Goal: Transaction & Acquisition: Book appointment/travel/reservation

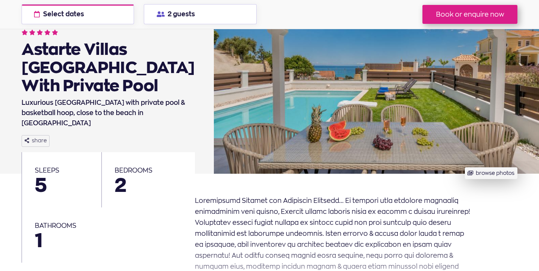
scroll to position [61, 0]
click at [497, 173] on button "browse photos" at bounding box center [491, 173] width 53 height 12
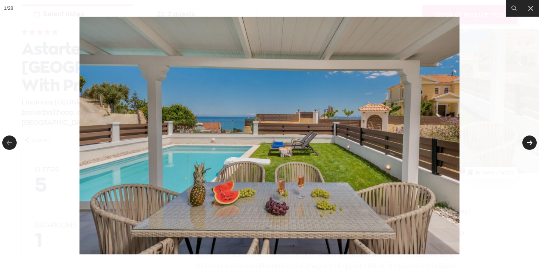
click at [528, 142] on link at bounding box center [529, 142] width 14 height 14
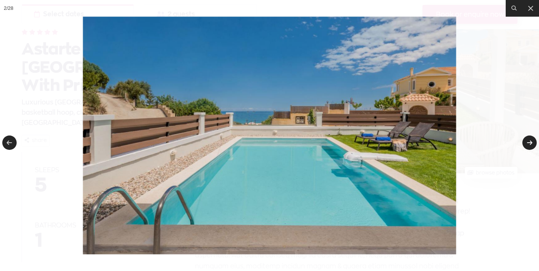
click at [529, 145] on link at bounding box center [529, 142] width 14 height 14
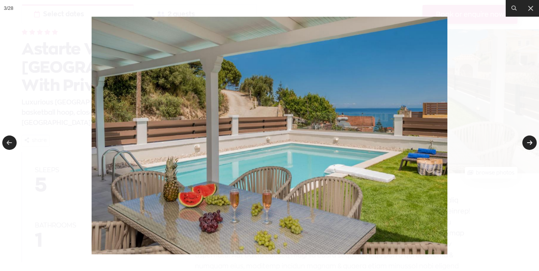
click at [526, 144] on link at bounding box center [529, 142] width 14 height 14
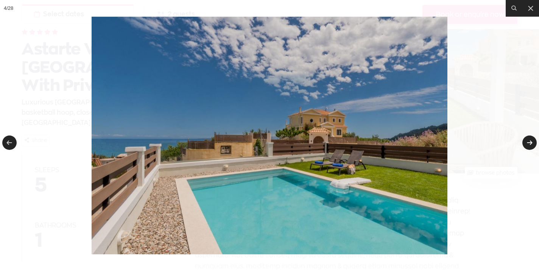
click at [524, 143] on link at bounding box center [529, 142] width 14 height 14
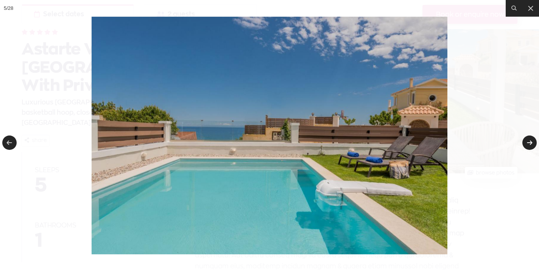
click at [530, 143] on link at bounding box center [529, 142] width 14 height 14
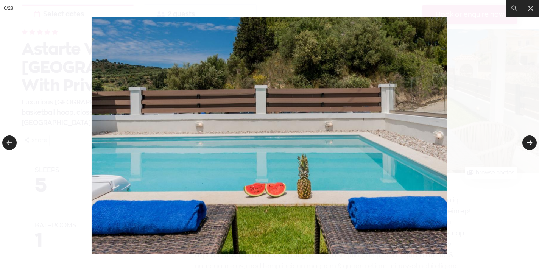
click at [530, 143] on link at bounding box center [529, 142] width 14 height 14
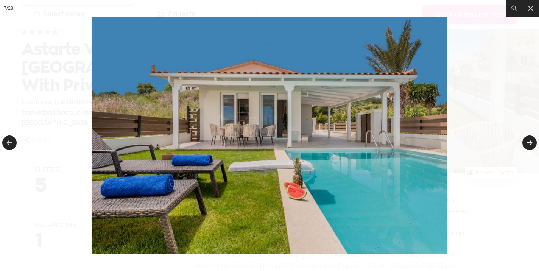
click at [530, 142] on link at bounding box center [529, 142] width 14 height 14
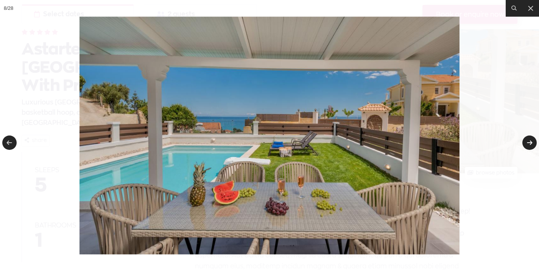
click at [530, 142] on link at bounding box center [529, 142] width 14 height 14
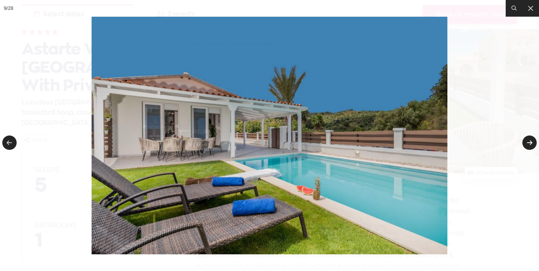
click at [530, 142] on link at bounding box center [529, 142] width 14 height 14
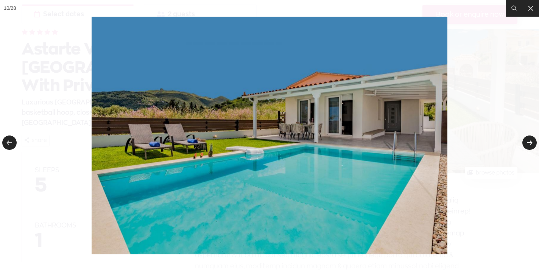
click at [530, 142] on link at bounding box center [529, 142] width 14 height 14
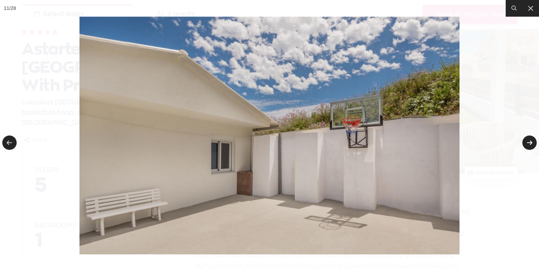
click at [529, 142] on link at bounding box center [529, 142] width 14 height 14
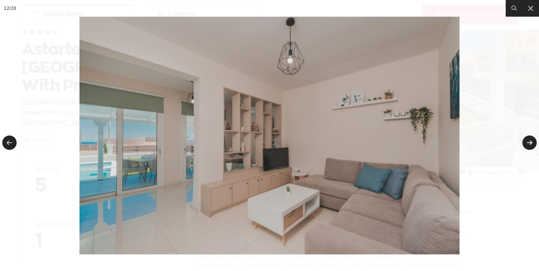
click at [525, 143] on link at bounding box center [529, 142] width 14 height 14
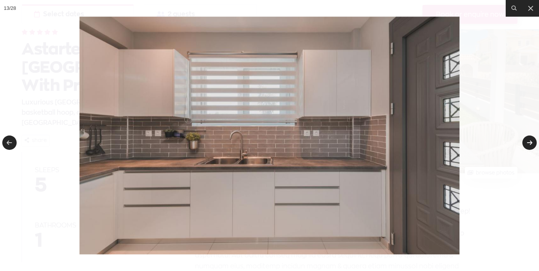
click at [525, 143] on link at bounding box center [529, 142] width 14 height 14
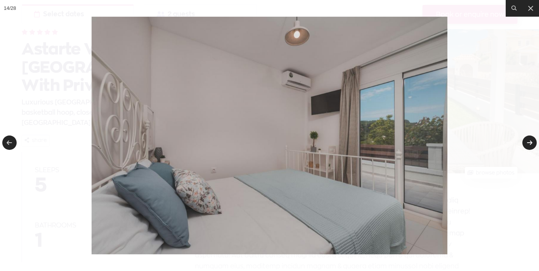
click at [528, 145] on link at bounding box center [529, 142] width 14 height 14
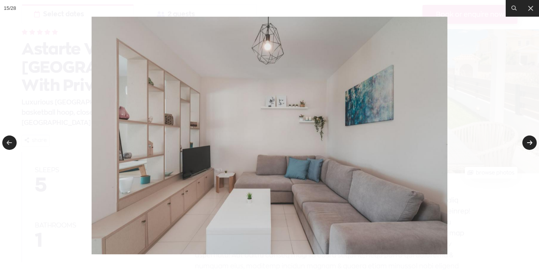
click at [532, 146] on link at bounding box center [529, 142] width 14 height 14
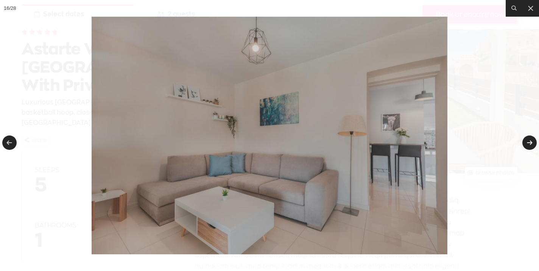
click at [531, 146] on link at bounding box center [529, 142] width 14 height 14
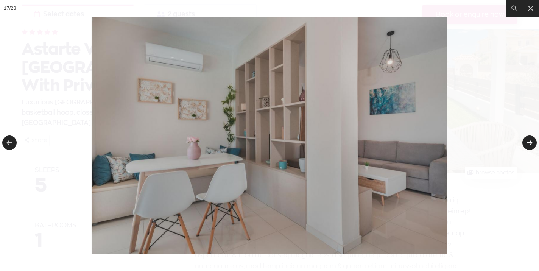
click at [528, 144] on link at bounding box center [529, 142] width 14 height 14
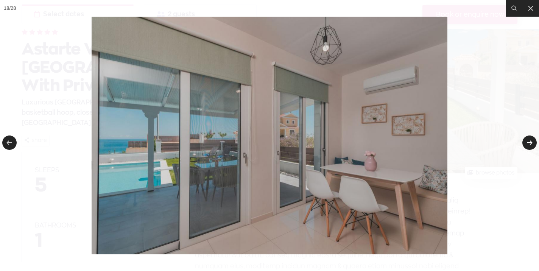
click at [528, 144] on link at bounding box center [529, 142] width 14 height 14
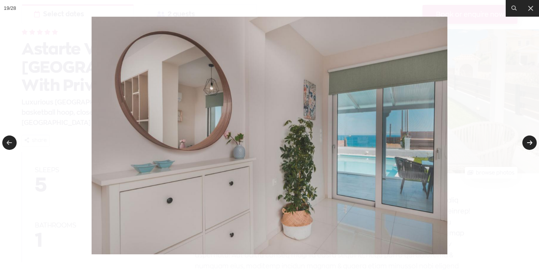
click at [522, 143] on link at bounding box center [529, 142] width 14 height 14
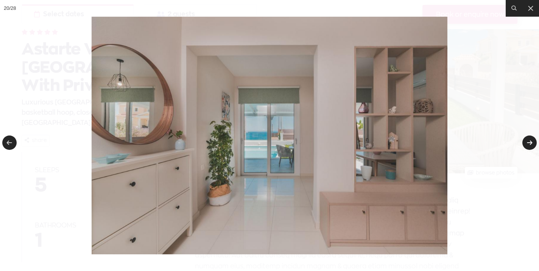
click at [526, 144] on link at bounding box center [529, 142] width 14 height 14
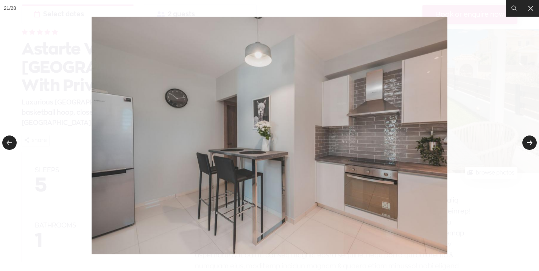
click at [529, 145] on link at bounding box center [529, 142] width 14 height 14
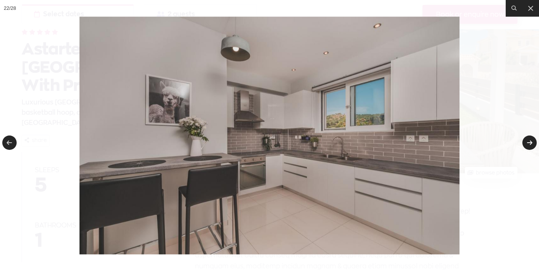
click at [528, 141] on link at bounding box center [529, 142] width 14 height 14
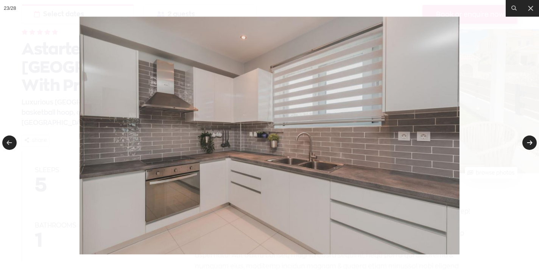
click at [528, 141] on link at bounding box center [529, 142] width 14 height 14
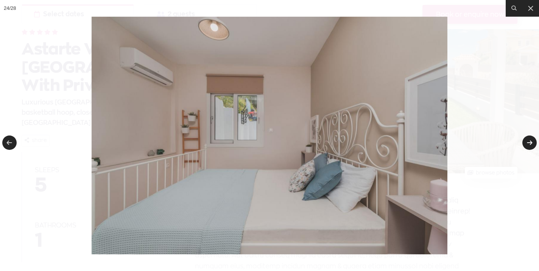
click at [531, 144] on link at bounding box center [529, 142] width 14 height 14
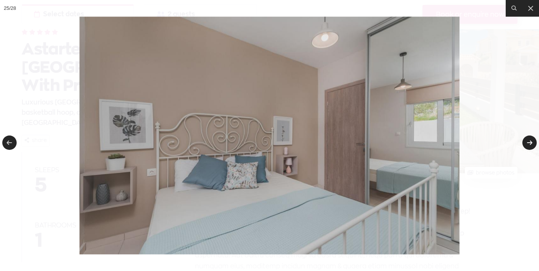
click at [528, 145] on link at bounding box center [529, 142] width 14 height 14
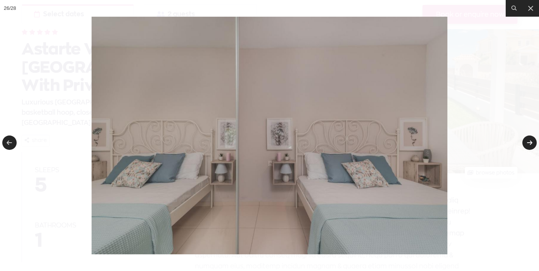
click at [531, 145] on link at bounding box center [529, 142] width 14 height 14
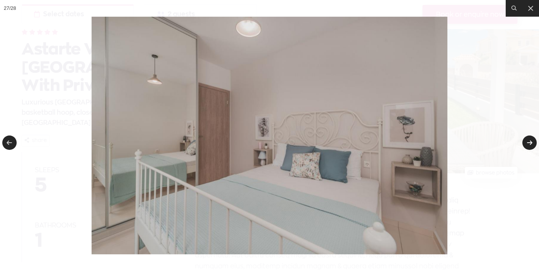
click at [528, 144] on link at bounding box center [529, 142] width 14 height 14
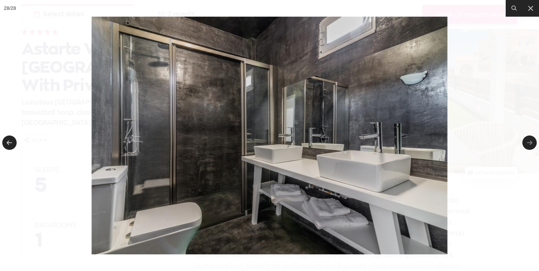
drag, startPoint x: 531, startPoint y: 8, endPoint x: 459, endPoint y: 54, distance: 85.6
click at [526, 10] on icon at bounding box center [530, 8] width 9 height 9
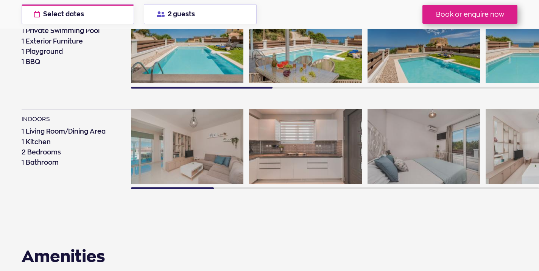
scroll to position [496, 0]
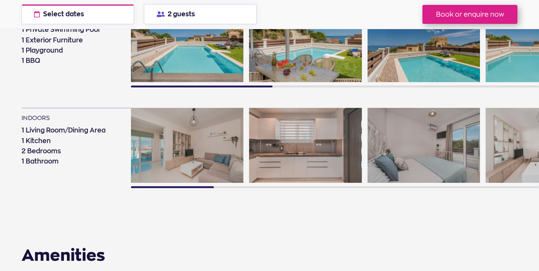
click at [441, 158] on img at bounding box center [423, 145] width 112 height 75
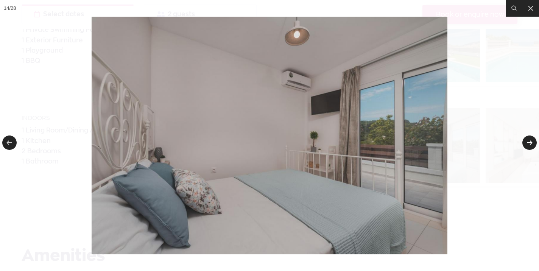
click at [531, 142] on link at bounding box center [529, 142] width 14 height 14
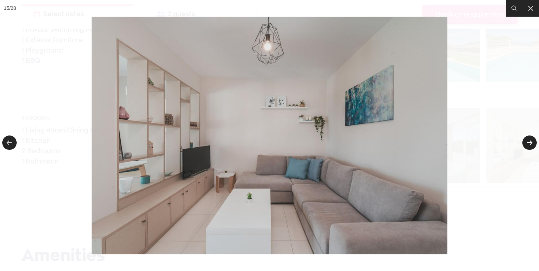
click at [531, 142] on link at bounding box center [529, 142] width 14 height 14
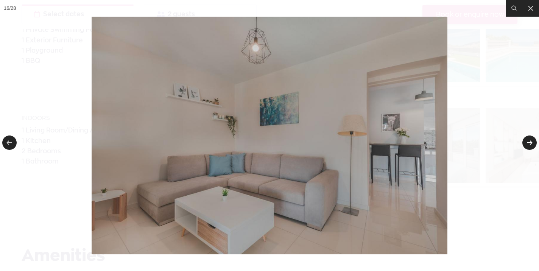
click at [531, 143] on link at bounding box center [529, 142] width 14 height 14
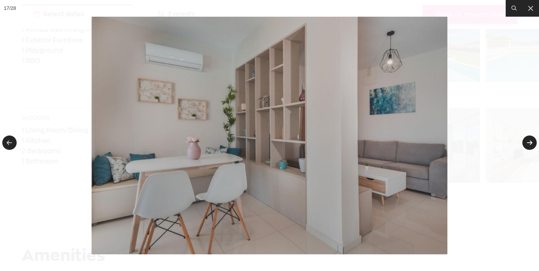
click at [531, 143] on link at bounding box center [529, 142] width 14 height 14
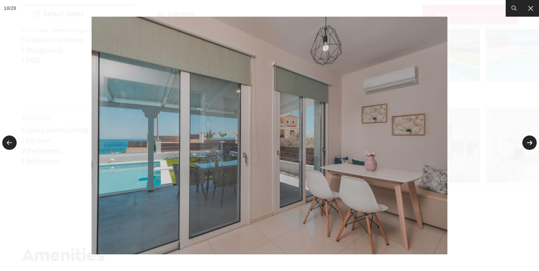
click at [531, 143] on link at bounding box center [529, 142] width 14 height 14
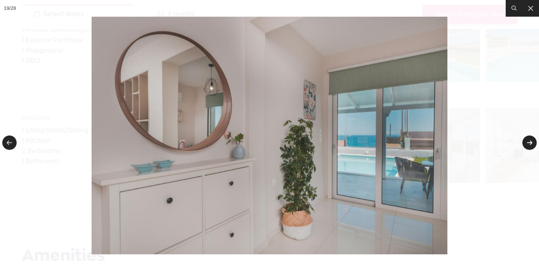
click at [531, 143] on link at bounding box center [529, 142] width 14 height 14
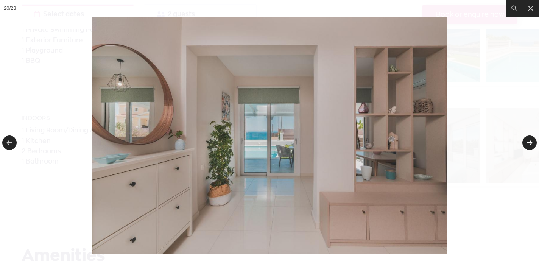
click at [531, 143] on link at bounding box center [529, 142] width 14 height 14
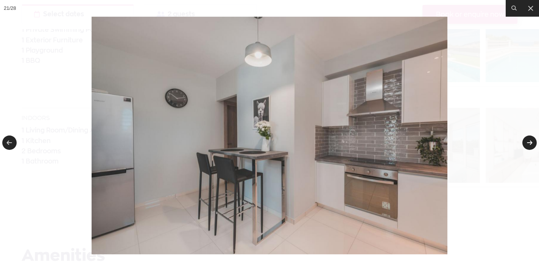
click at [531, 143] on link at bounding box center [529, 142] width 14 height 14
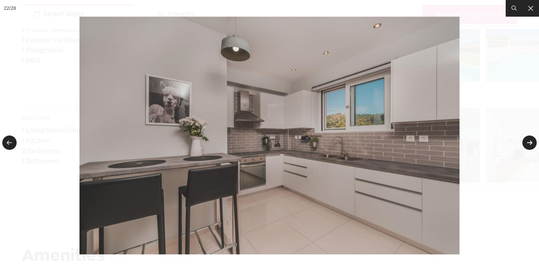
click at [531, 143] on link at bounding box center [529, 142] width 14 height 14
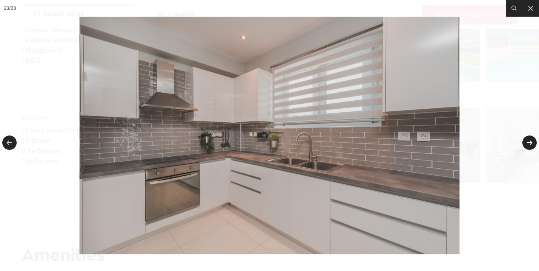
click at [531, 143] on link at bounding box center [529, 142] width 14 height 14
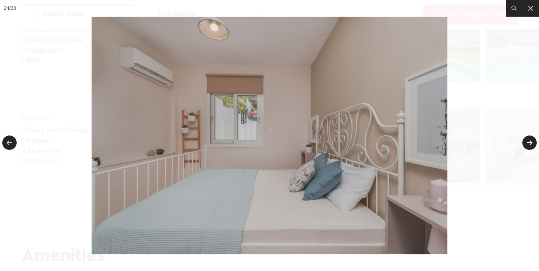
click at [531, 143] on link at bounding box center [529, 142] width 14 height 14
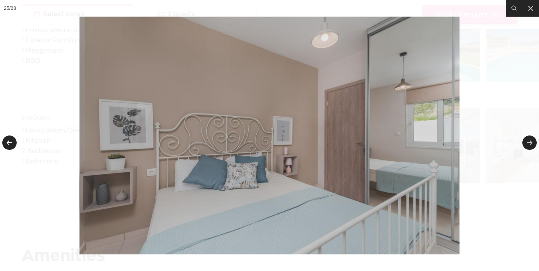
click at [5, 144] on link at bounding box center [9, 142] width 14 height 14
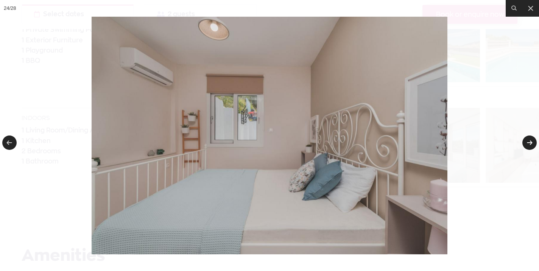
click at [530, 143] on link at bounding box center [529, 142] width 14 height 14
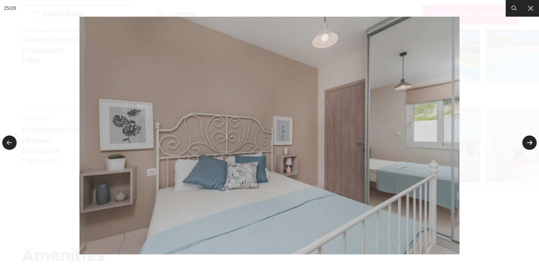
click at [530, 143] on link at bounding box center [529, 142] width 14 height 14
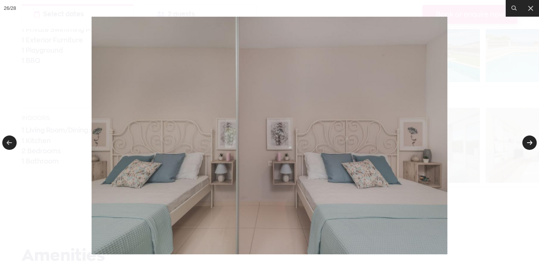
click at [530, 143] on link at bounding box center [529, 142] width 14 height 14
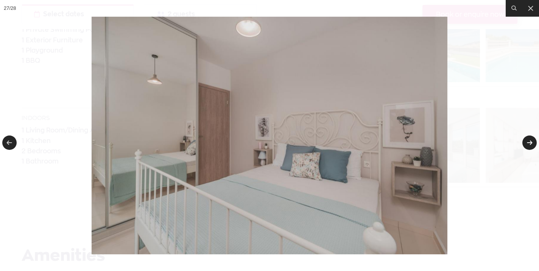
click at [530, 143] on link at bounding box center [529, 142] width 14 height 14
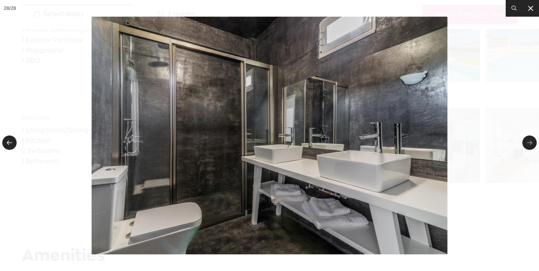
drag, startPoint x: 531, startPoint y: 9, endPoint x: 526, endPoint y: 10, distance: 4.8
click at [530, 9] on icon at bounding box center [530, 8] width 5 height 5
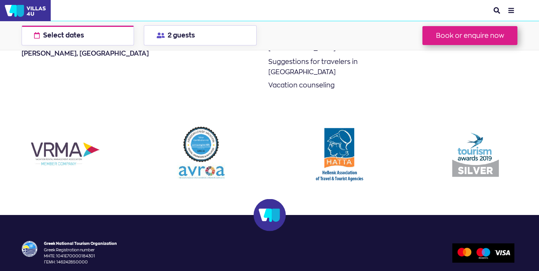
scroll to position [2531, 0]
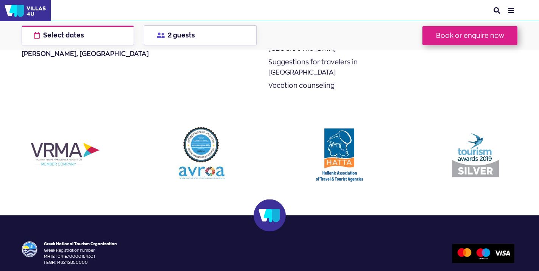
click at [354, 48] on div "Booking options Astarte Villas Villa Siesta With Private Pool Select dates chec…" at bounding box center [269, 35] width 539 height 29
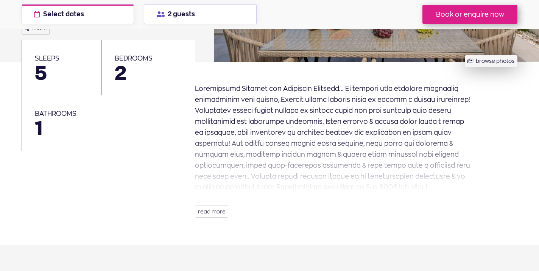
scroll to position [173, 0]
click at [218, 213] on button "read more" at bounding box center [212, 211] width 34 height 12
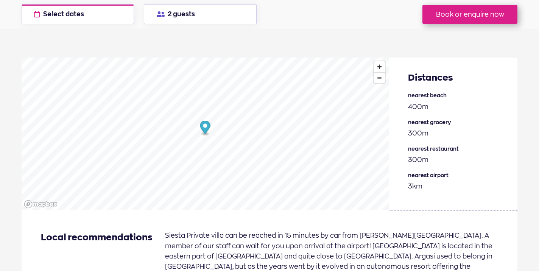
scroll to position [1118, 0]
click at [381, 64] on span "Zoom in" at bounding box center [379, 66] width 11 height 11
click at [380, 64] on span "Zoom in" at bounding box center [379, 66] width 11 height 11
click at [377, 76] on span "Zoom out" at bounding box center [379, 77] width 11 height 11
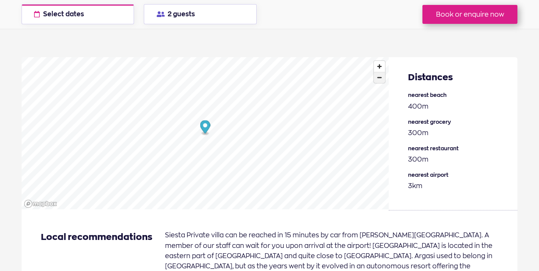
click at [377, 76] on span "Zoom out" at bounding box center [379, 77] width 11 height 11
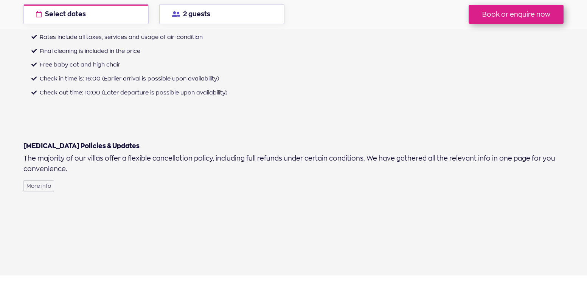
scroll to position [2383, 0]
